Goal: Information Seeking & Learning: Find specific fact

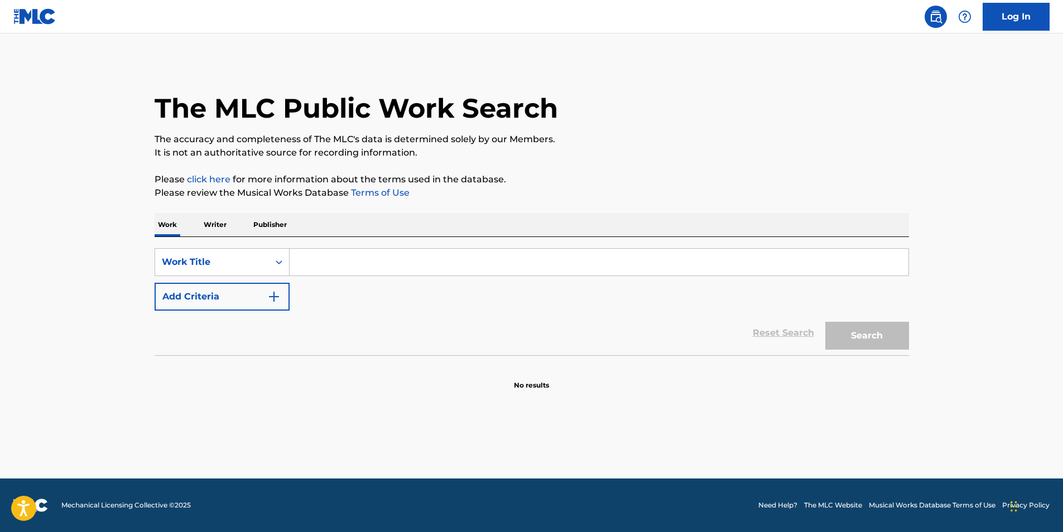
click at [321, 257] on input "Search Form" at bounding box center [599, 262] width 619 height 27
click at [234, 271] on div "Work Title" at bounding box center [212, 262] width 114 height 21
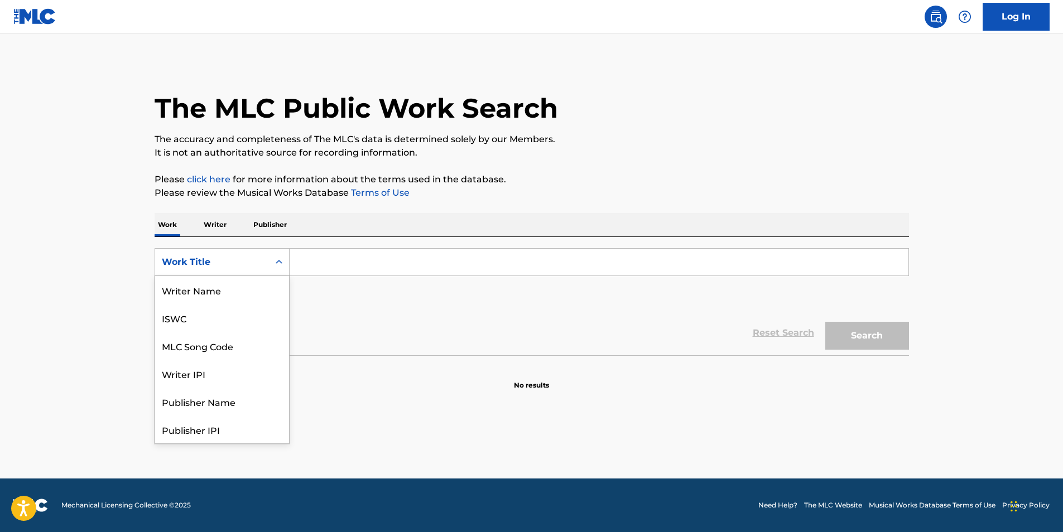
scroll to position [56, 0]
click at [217, 234] on p "Writer" at bounding box center [215, 224] width 30 height 23
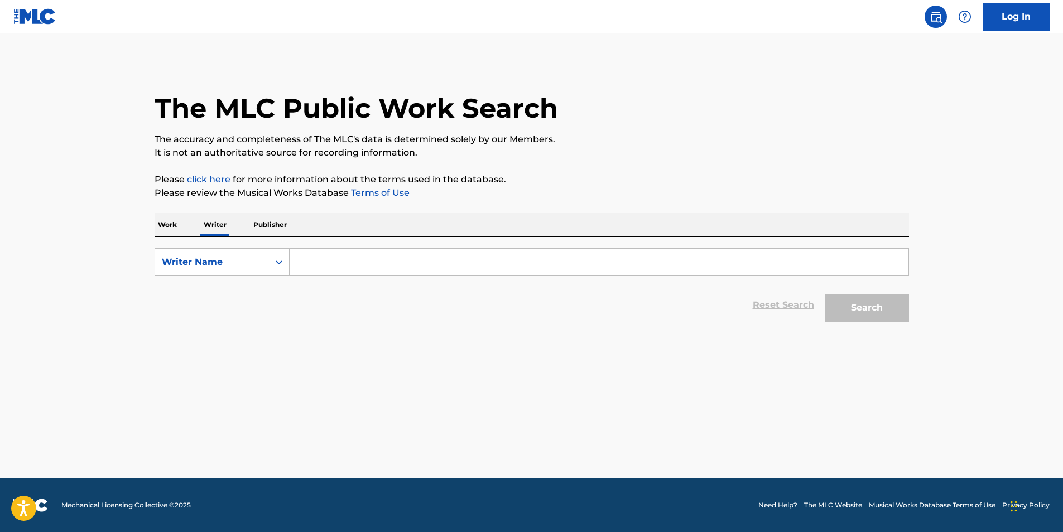
click at [222, 228] on p "Writer" at bounding box center [215, 224] width 30 height 23
click at [385, 268] on input "Search Form" at bounding box center [599, 262] width 619 height 27
type input "[PERSON_NAME] [PERSON_NAME]"
click at [904, 321] on button "Search" at bounding box center [867, 308] width 84 height 28
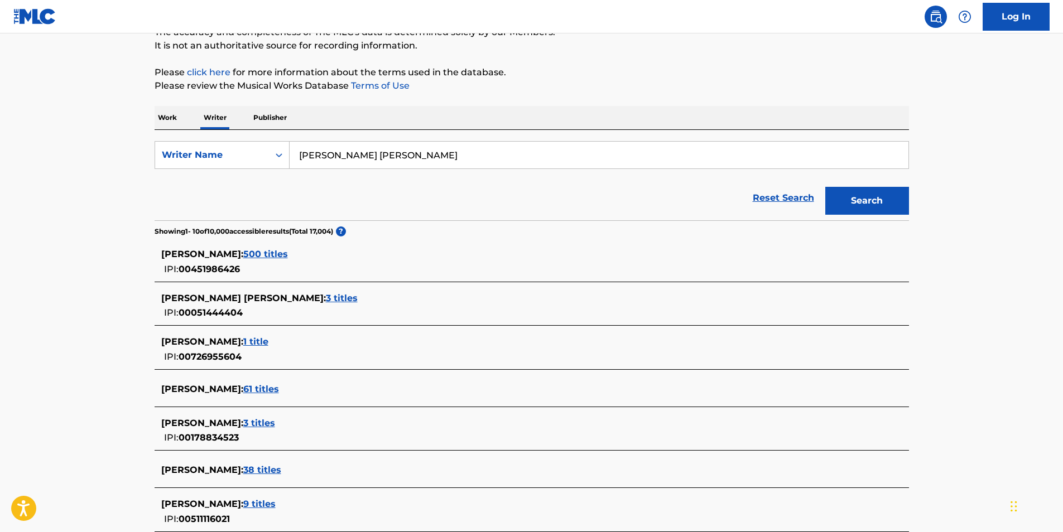
scroll to position [112, 0]
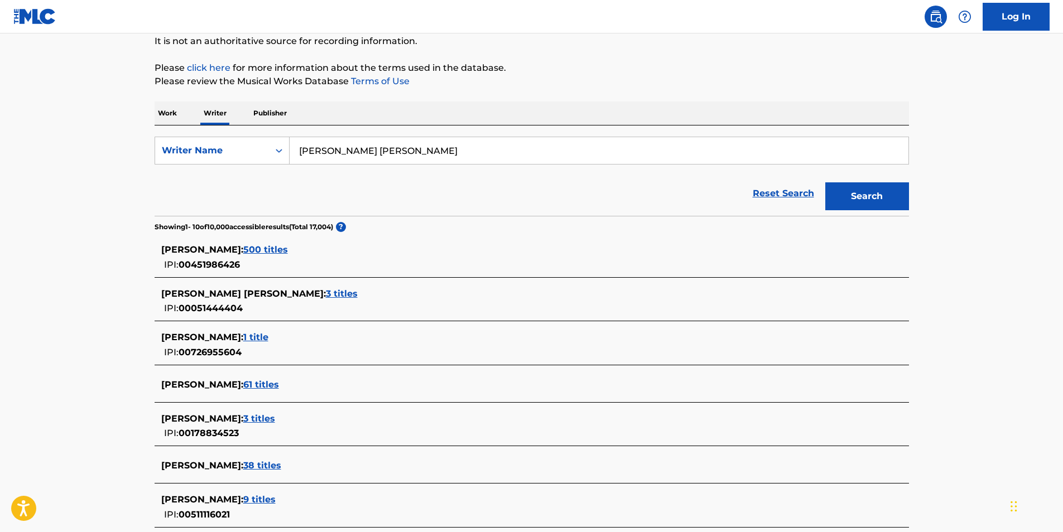
click at [277, 253] on span "500 titles" at bounding box center [265, 249] width 45 height 11
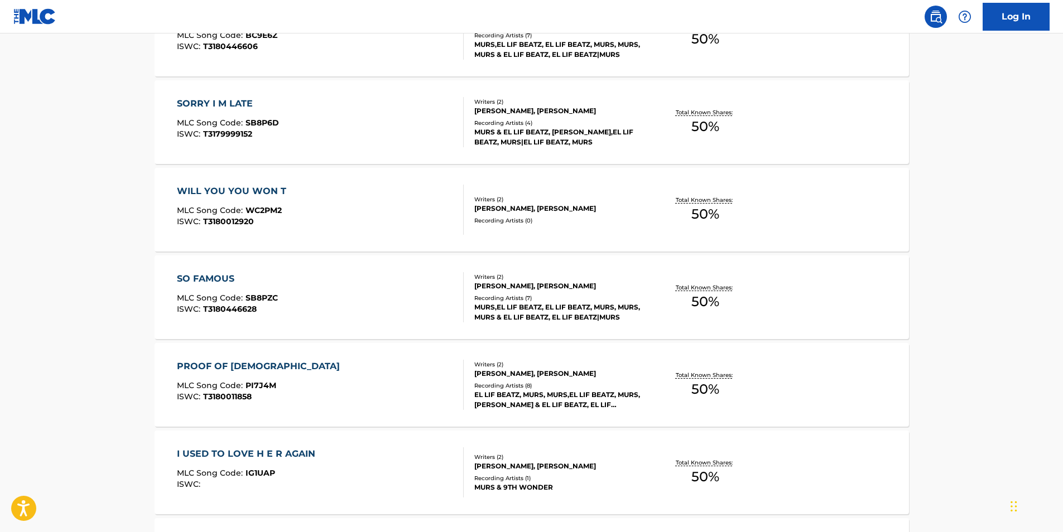
scroll to position [391, 0]
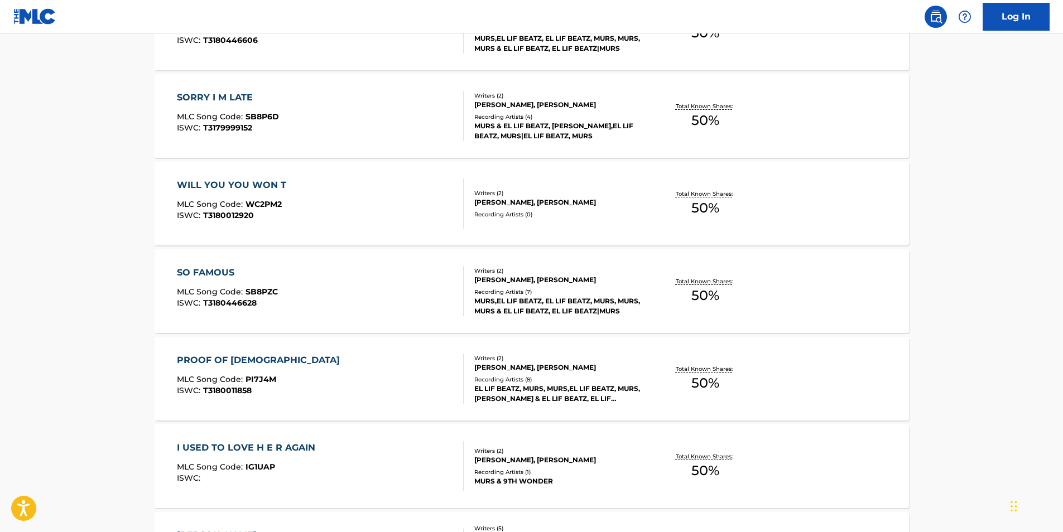
click at [361, 188] on div "WILL YOU YOU WON T MLC Song Code : WC2PM2 ISWC : T3180012920" at bounding box center [320, 204] width 287 height 50
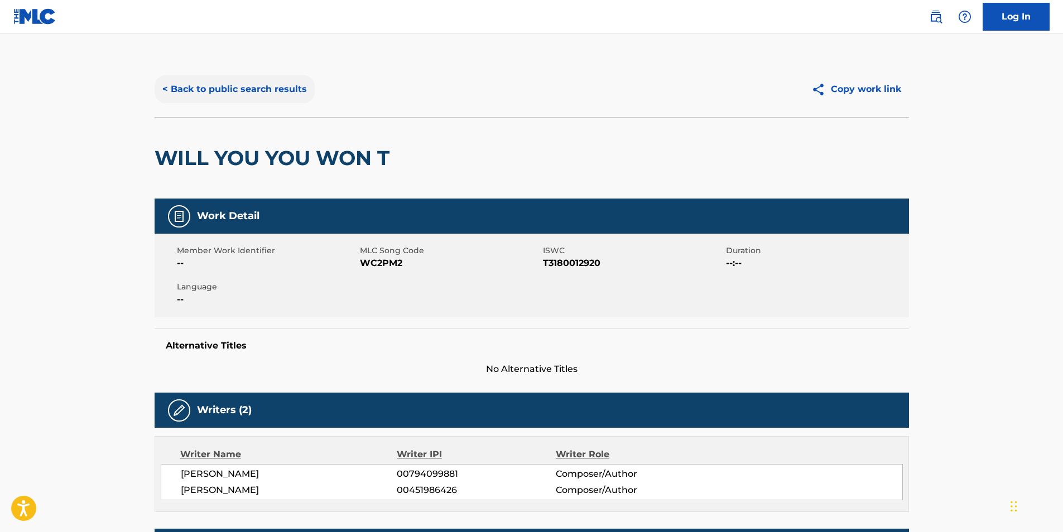
click at [200, 89] on button "< Back to public search results" at bounding box center [235, 89] width 160 height 28
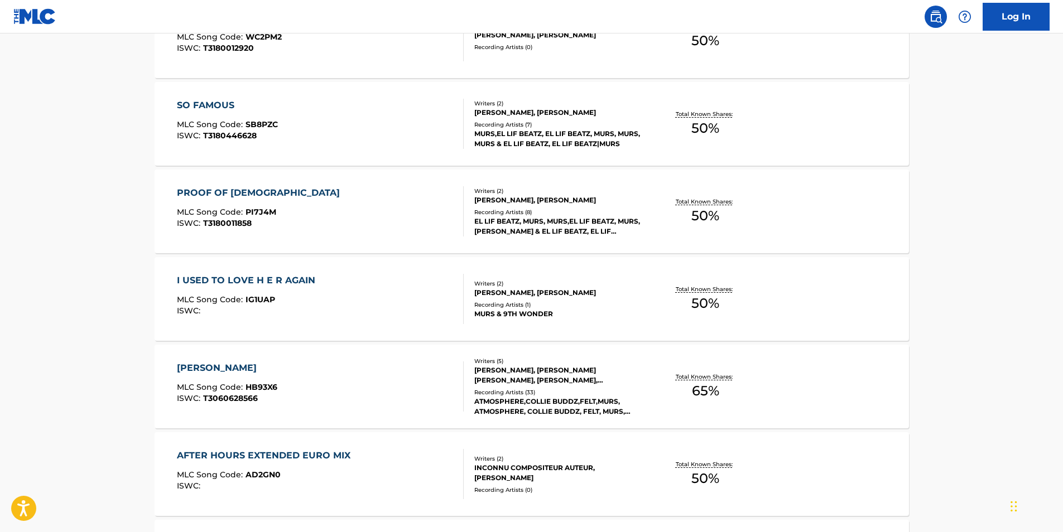
scroll to position [834, 0]
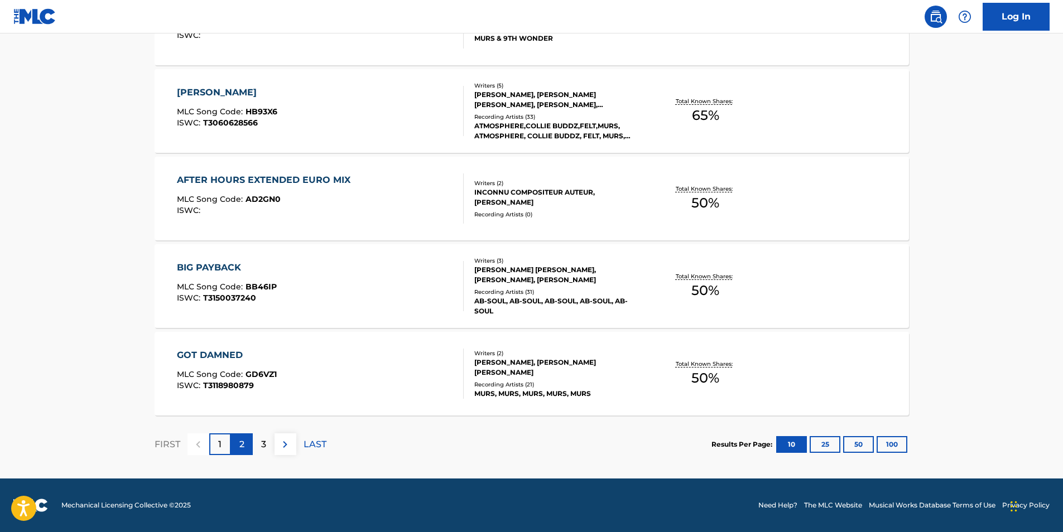
click at [244, 445] on p "2" at bounding box center [241, 444] width 5 height 13
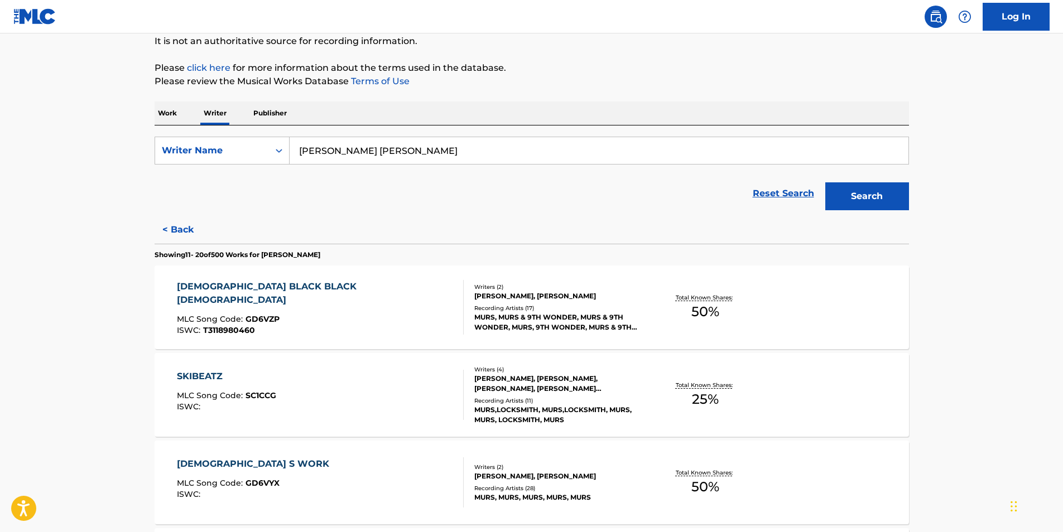
scroll to position [0, 0]
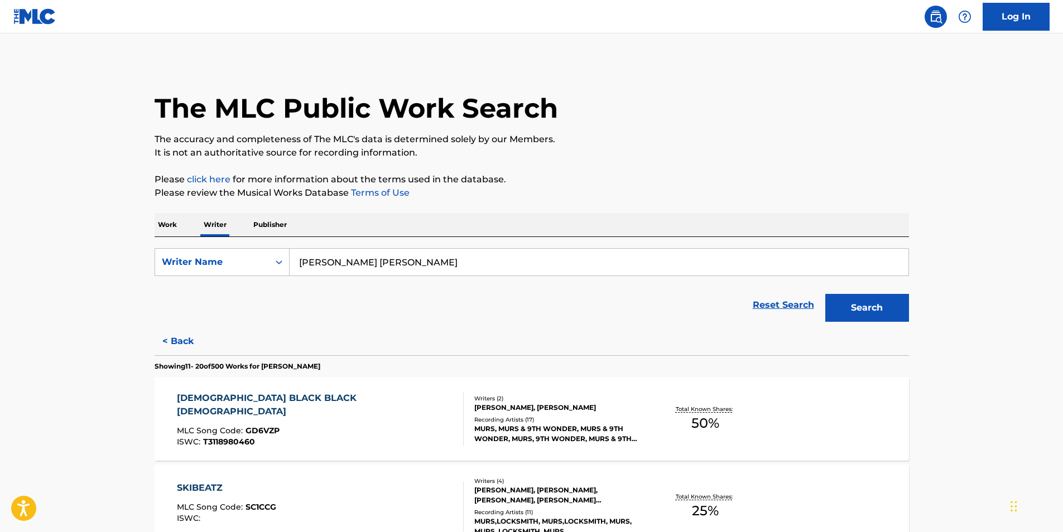
click at [163, 225] on p "Work" at bounding box center [168, 224] width 26 height 23
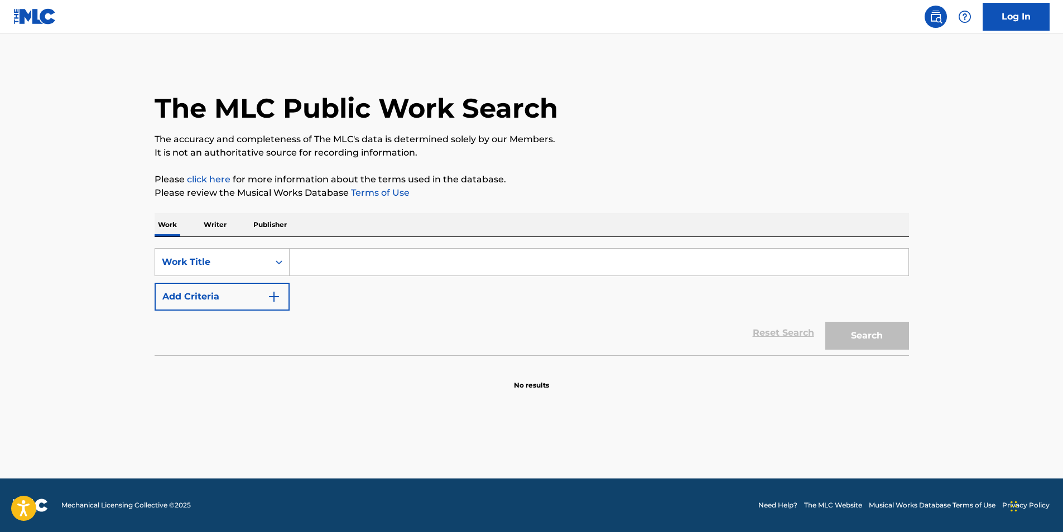
click at [304, 260] on input "Search Form" at bounding box center [599, 262] width 619 height 27
type input "two step"
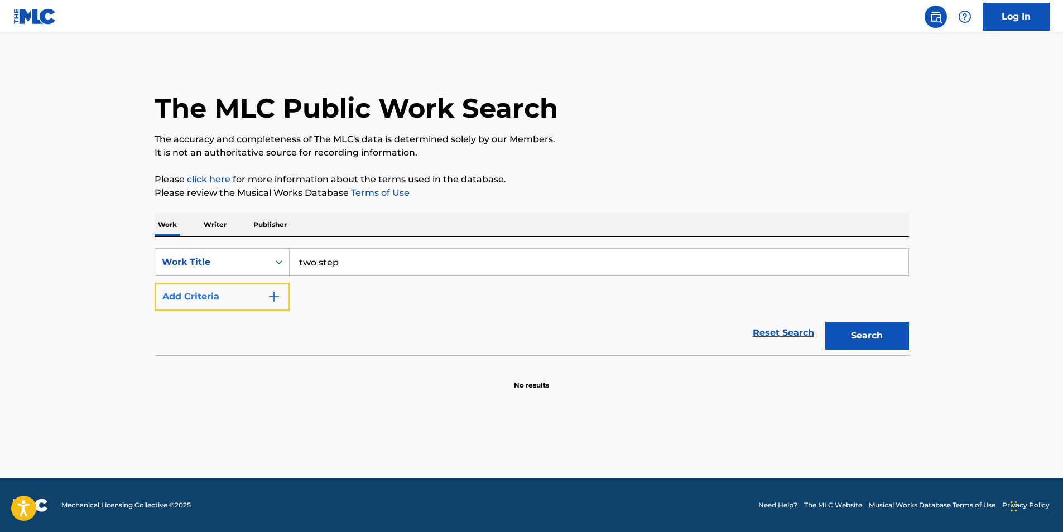
click at [254, 301] on button "Add Criteria" at bounding box center [222, 297] width 135 height 28
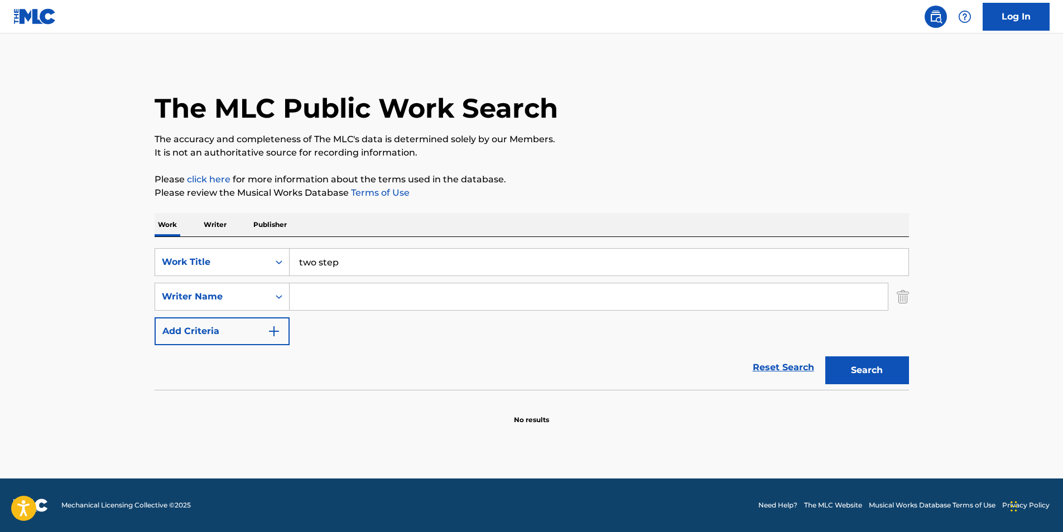
click at [319, 295] on input "Search Form" at bounding box center [589, 297] width 598 height 27
type input "nic"
click at [856, 365] on button "Search" at bounding box center [867, 371] width 84 height 28
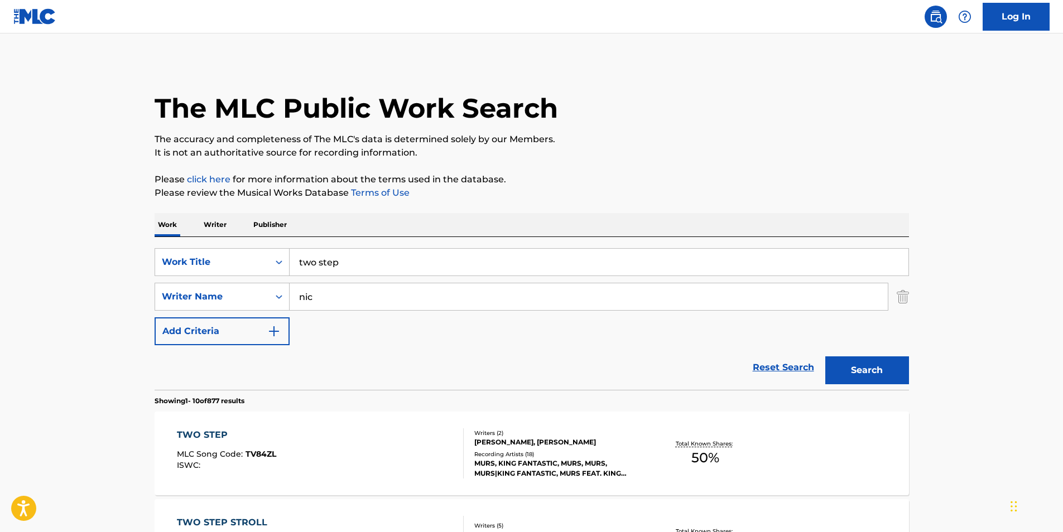
click at [411, 433] on div "TWO STEP MLC Song Code : TV84ZL ISWC :" at bounding box center [320, 454] width 287 height 50
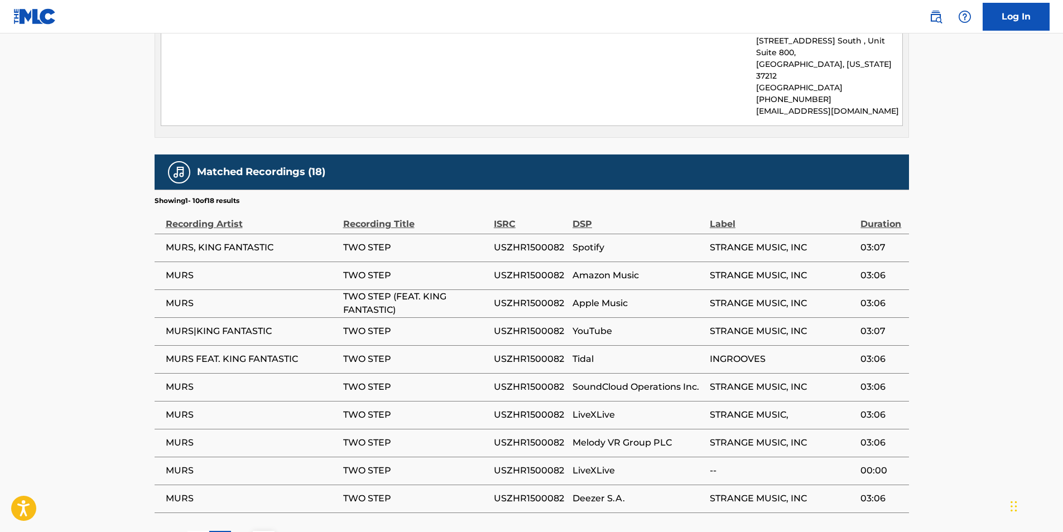
scroll to position [837, 0]
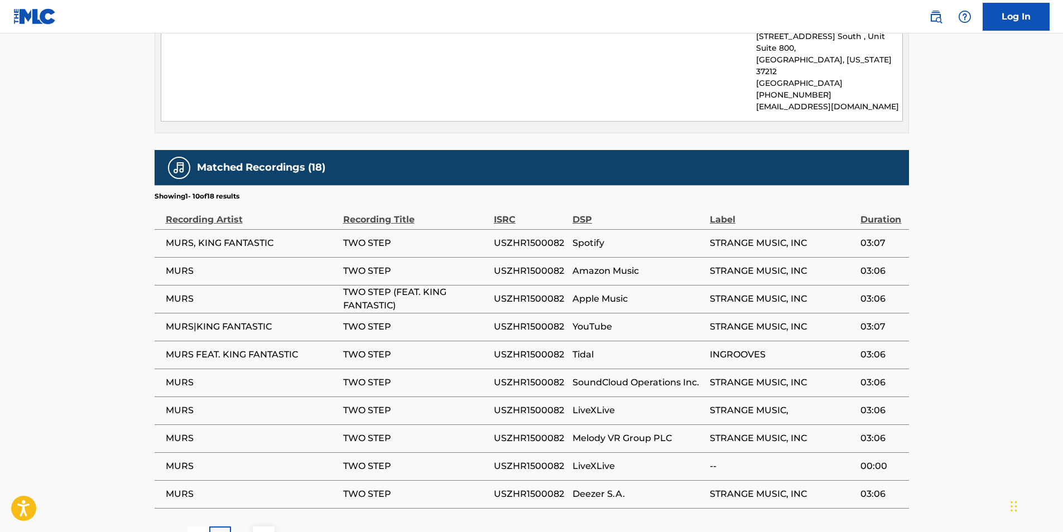
click at [709, 229] on td "Spotify" at bounding box center [641, 243] width 137 height 28
drag, startPoint x: 709, startPoint y: 194, endPoint x: 806, endPoint y: 191, distance: 97.1
click at [806, 229] on tr "MURS, KING FANTASTIC TWO STEP USZHR1500082 Spotify STRANGE MUSIC, INC 03:07" at bounding box center [532, 243] width 755 height 28
drag, startPoint x: 806, startPoint y: 191, endPoint x: 788, endPoint y: 194, distance: 18.0
copy tr "STRANGE MUSIC, INC"
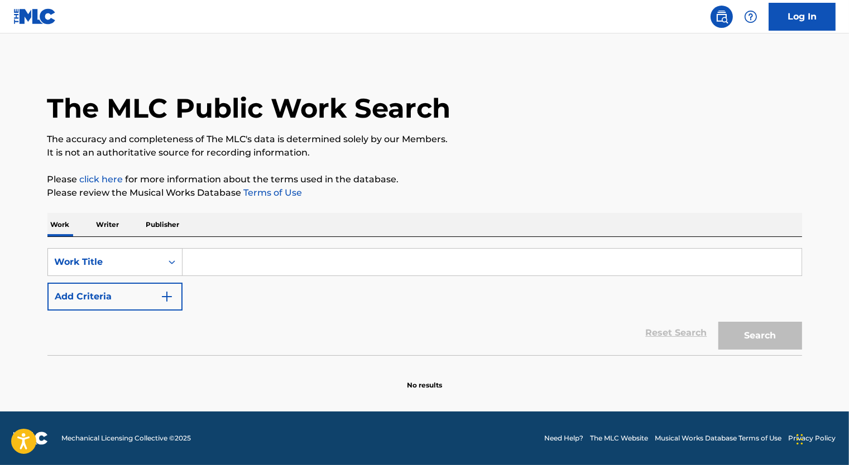
click at [214, 271] on input "Search Form" at bounding box center [491, 262] width 619 height 27
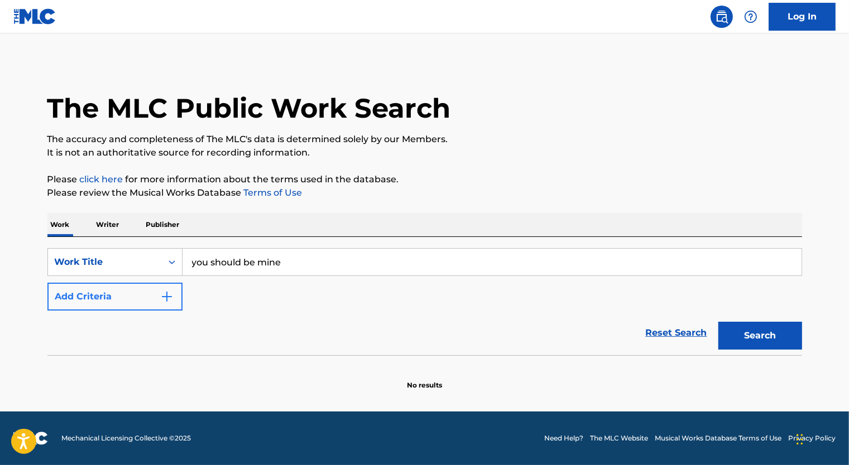
type input "you should be mine"
click at [164, 300] on img "Search Form" at bounding box center [166, 296] width 13 height 13
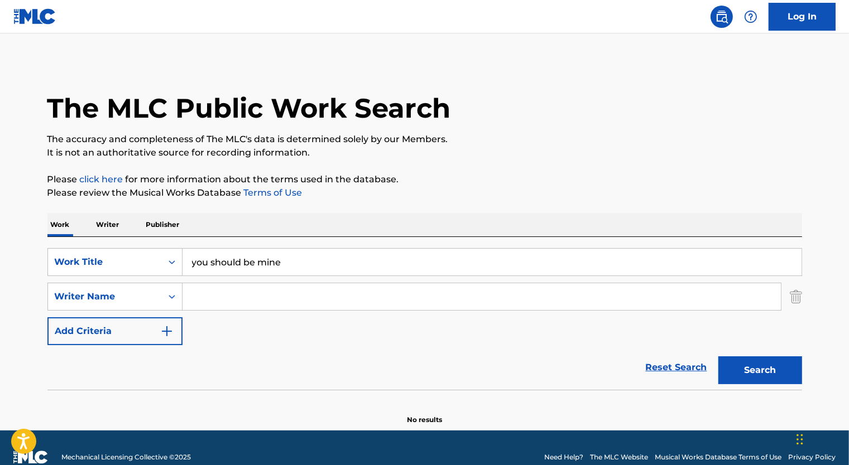
click at [225, 292] on input "Search Form" at bounding box center [481, 297] width 598 height 27
click at [718, 357] on button "Search" at bounding box center [760, 371] width 84 height 28
drag, startPoint x: 305, startPoint y: 292, endPoint x: 160, endPoint y: 289, distance: 145.1
click at [160, 289] on div "SearchWithCriteria99333b88-4a74-418a-91f9-790b350ab378 Writer Name jeffrey osbo…" at bounding box center [424, 297] width 755 height 28
type input "andy goldmark"
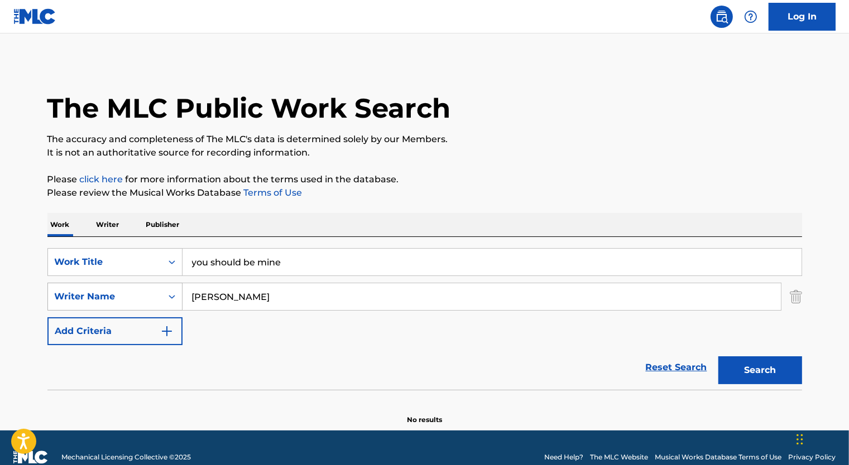
click at [718, 357] on button "Search" at bounding box center [760, 371] width 84 height 28
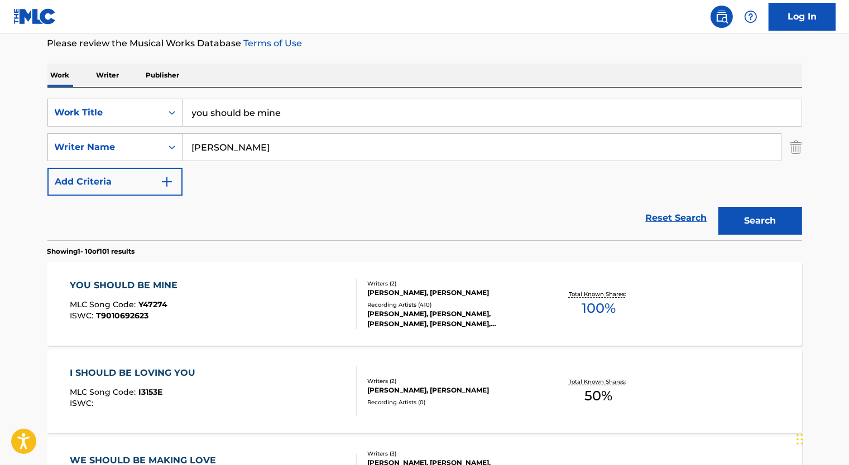
scroll to position [167, 0]
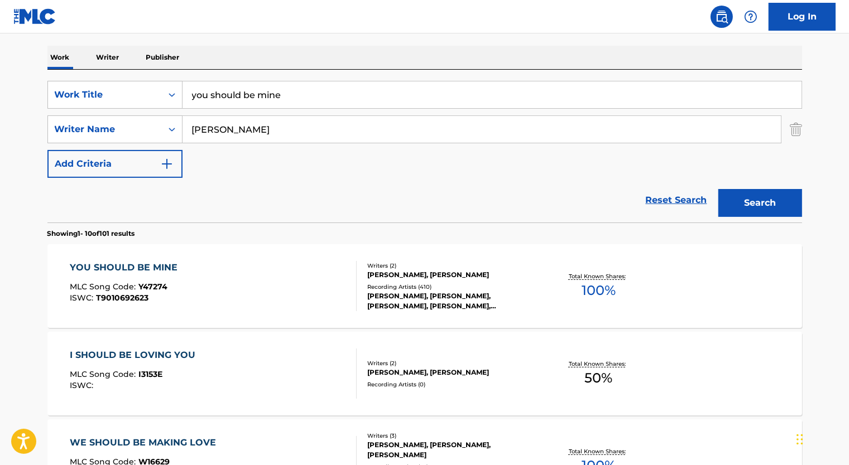
click at [272, 271] on div "YOU SHOULD BE MINE MLC Song Code : Y47274 ISWC : T9010692623" at bounding box center [213, 286] width 287 height 50
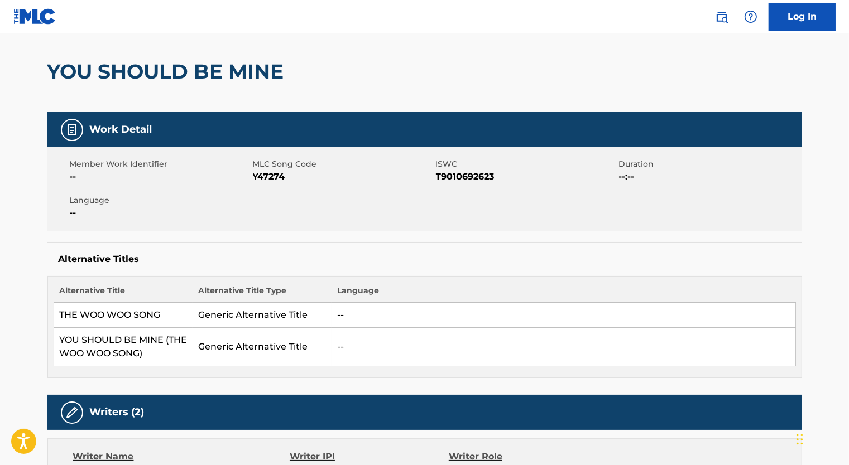
scroll to position [112, 0]
